Goal: Book appointment/travel/reservation

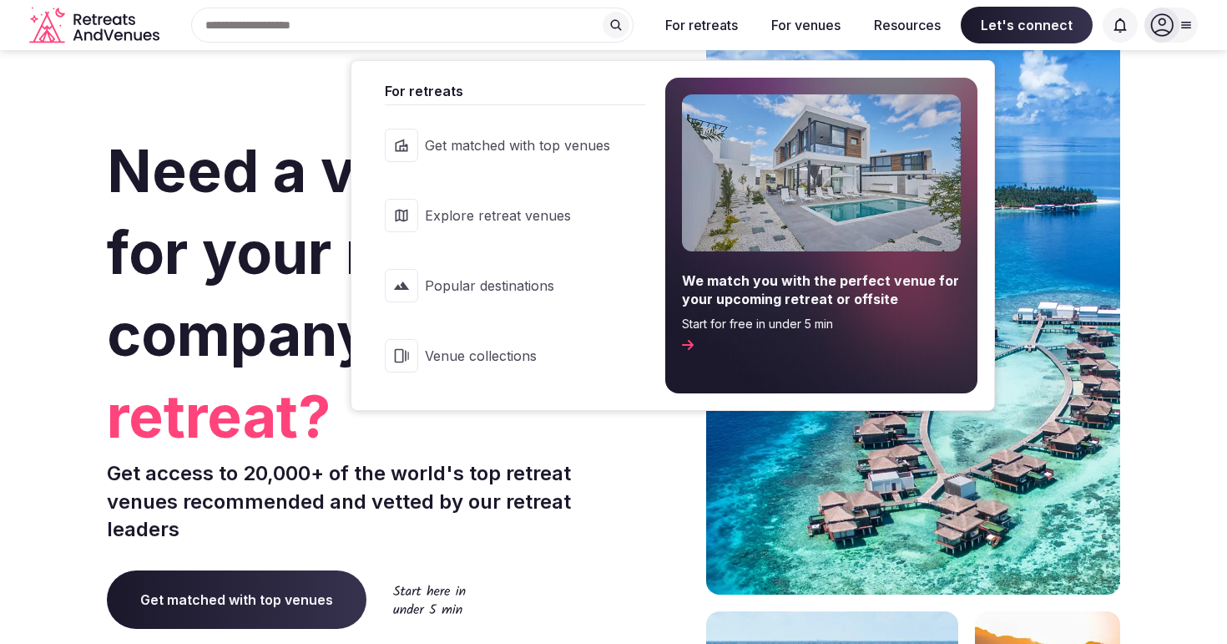
click at [572, 145] on span "Get matched with top venues" at bounding box center [517, 145] width 185 height 18
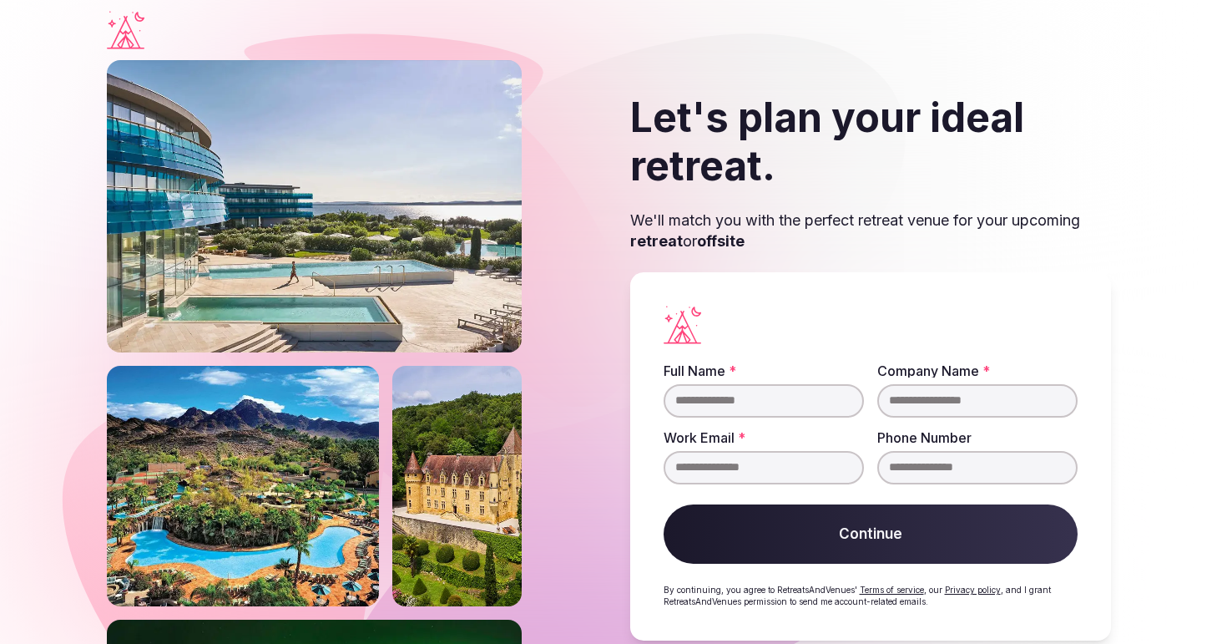
scroll to position [30, 0]
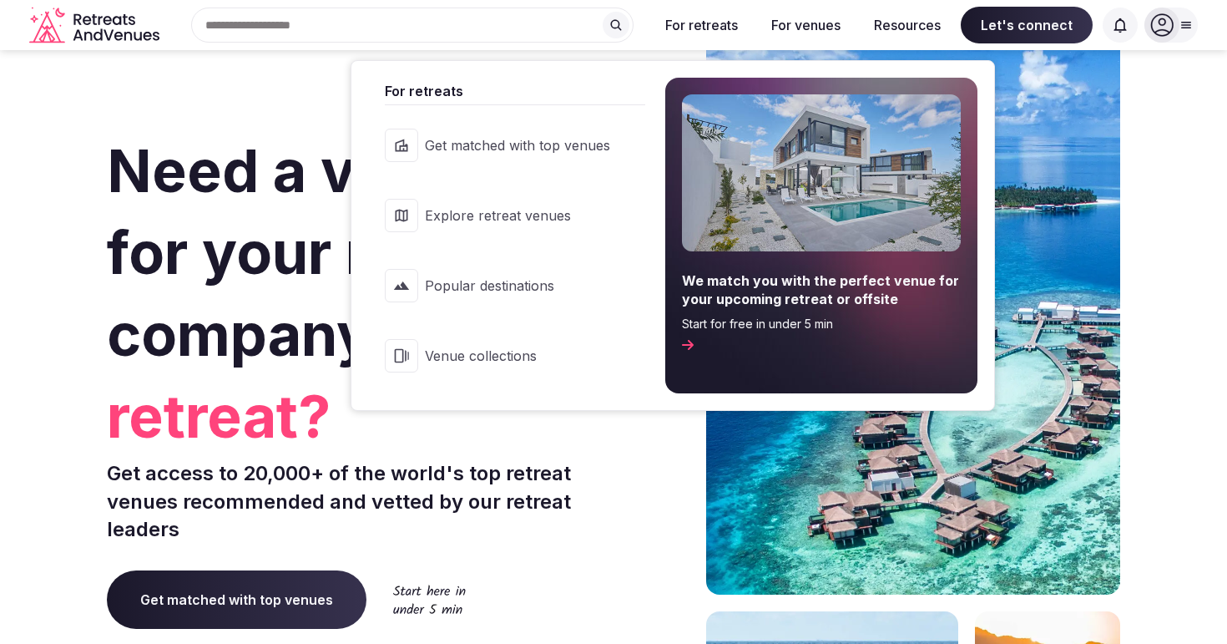
click at [520, 294] on span "Popular destinations" at bounding box center [517, 285] width 185 height 18
